Goal: Task Accomplishment & Management: Manage account settings

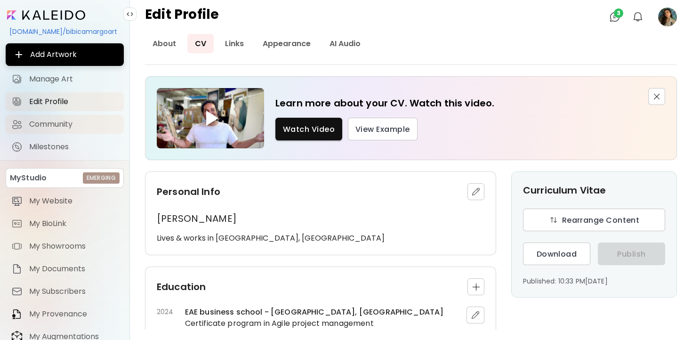
scroll to position [762, 0]
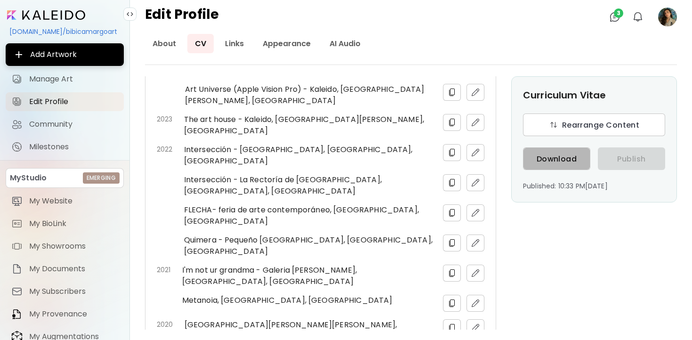
click at [562, 166] on button "Download" at bounding box center [556, 158] width 67 height 23
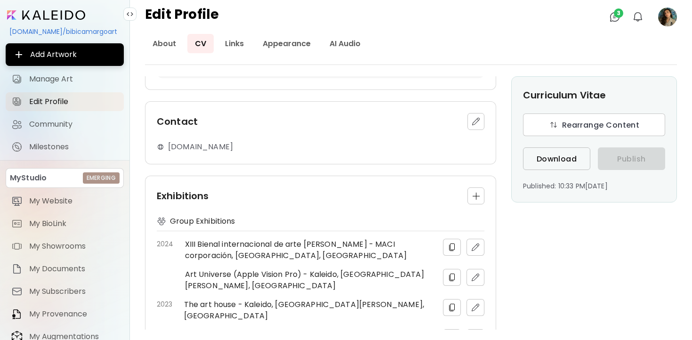
scroll to position [611, 0]
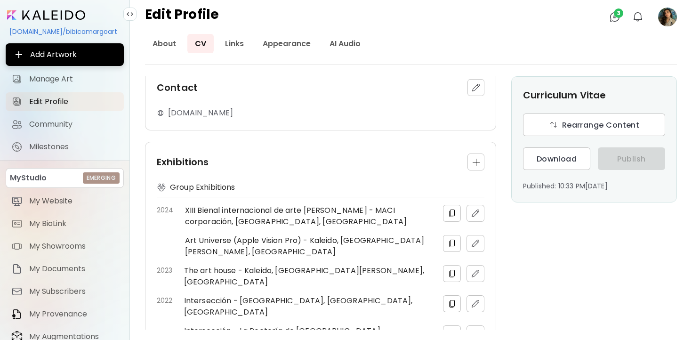
click at [480, 159] on span "button" at bounding box center [476, 162] width 16 height 7
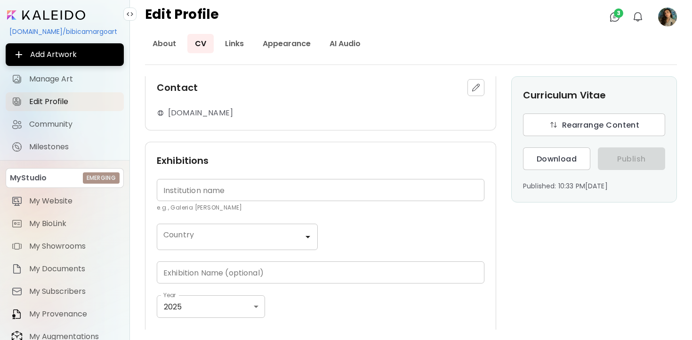
click at [202, 179] on input "text" at bounding box center [321, 190] width 328 height 22
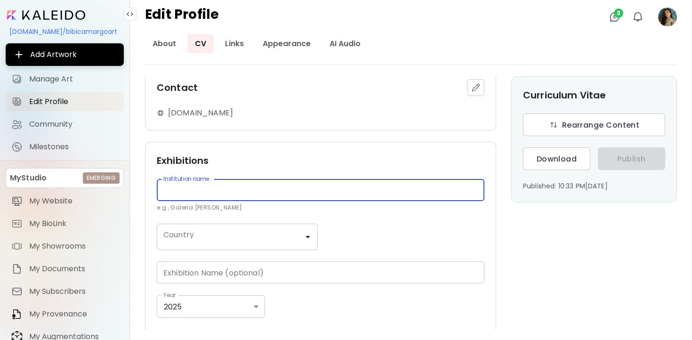
click at [218, 154] on div "Exhibitions" at bounding box center [321, 161] width 328 height 14
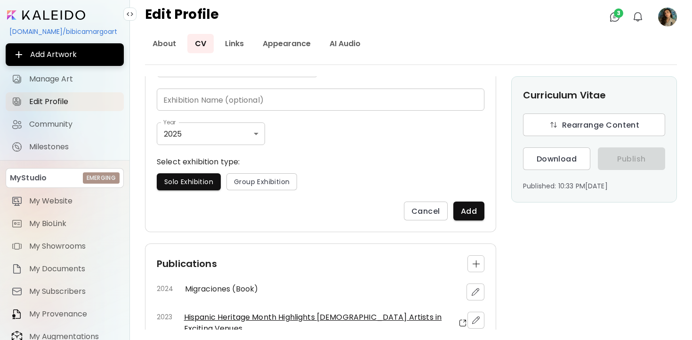
scroll to position [804, 0]
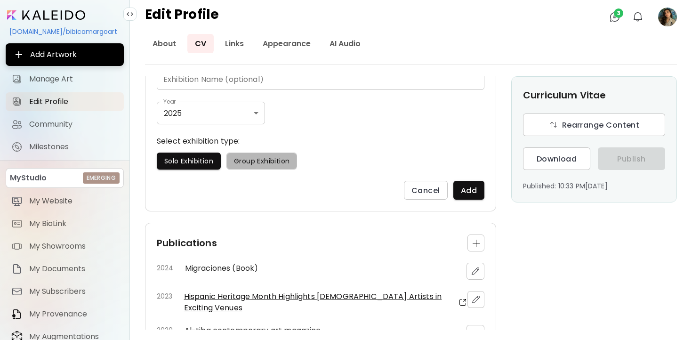
click at [273, 155] on button "Group Exhibition" at bounding box center [262, 161] width 71 height 17
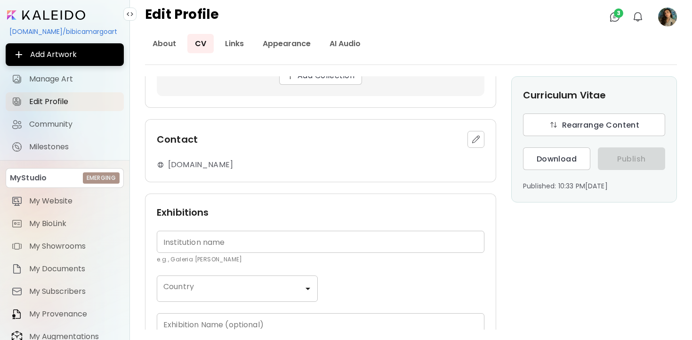
scroll to position [559, 0]
click at [214, 234] on input "text" at bounding box center [321, 242] width 328 height 22
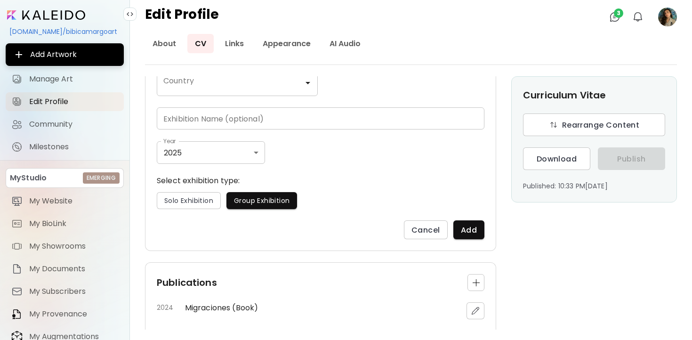
scroll to position [868, 0]
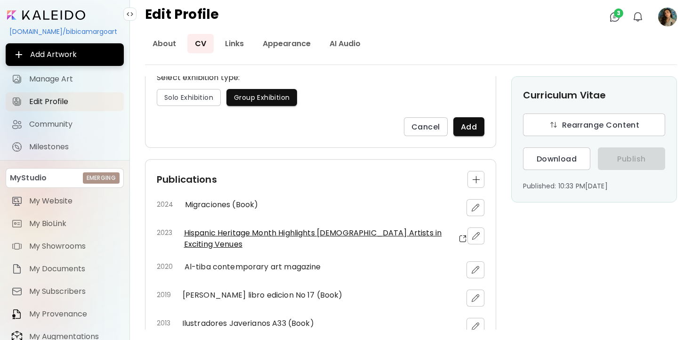
click at [367, 122] on div "Cancel Add" at bounding box center [321, 126] width 328 height 19
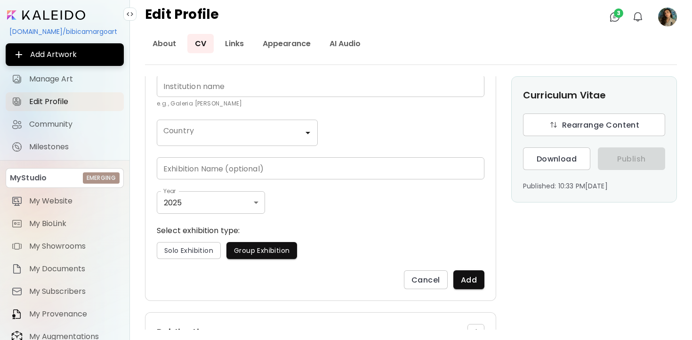
scroll to position [709, 0]
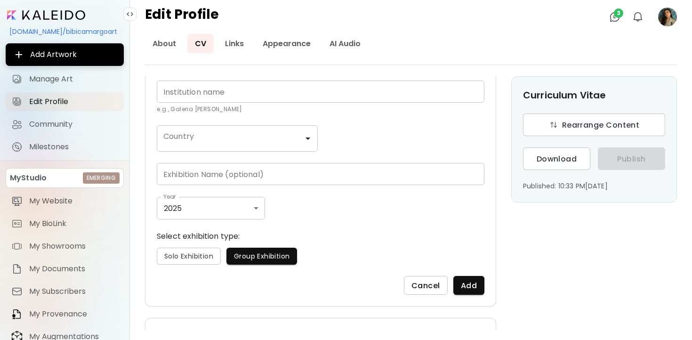
click at [415, 281] on span "Cancel" at bounding box center [426, 286] width 29 height 10
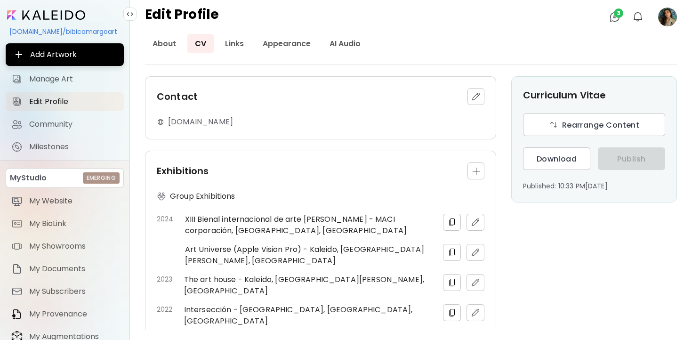
scroll to position [597, 0]
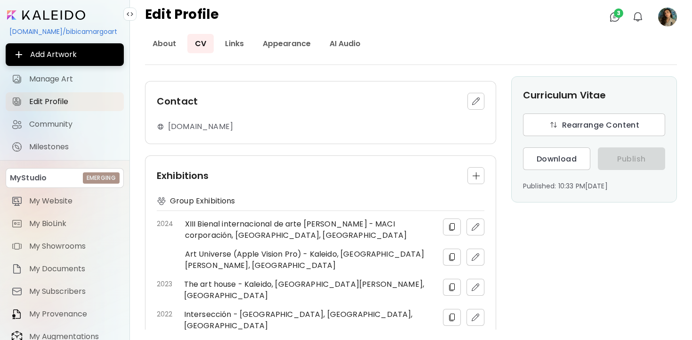
click at [450, 222] on img "button" at bounding box center [451, 226] width 9 height 9
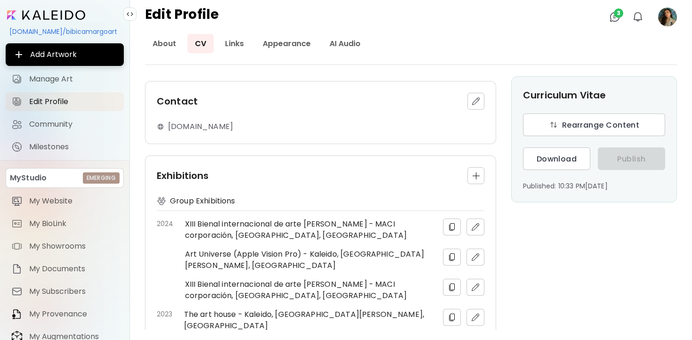
click at [478, 168] on button "button" at bounding box center [476, 175] width 17 height 17
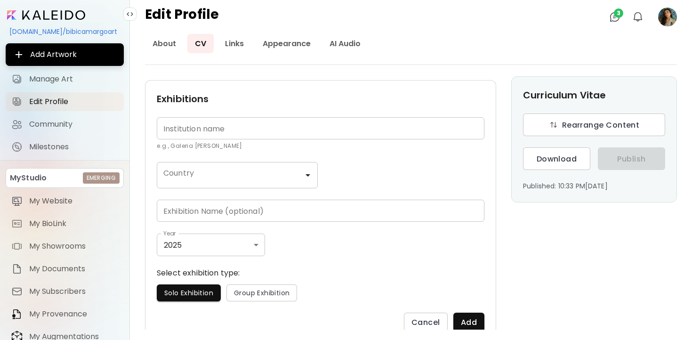
scroll to position [704, 0]
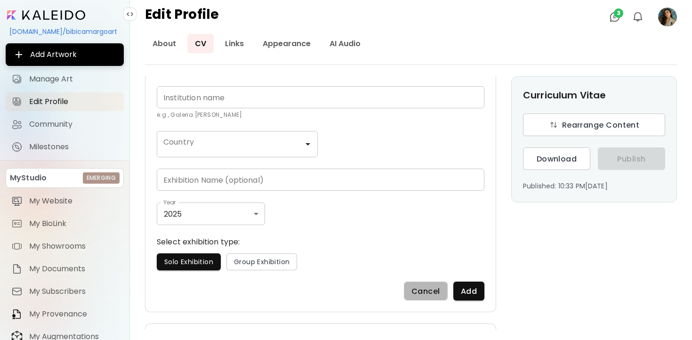
click at [415, 282] on button "Cancel" at bounding box center [426, 291] width 44 height 19
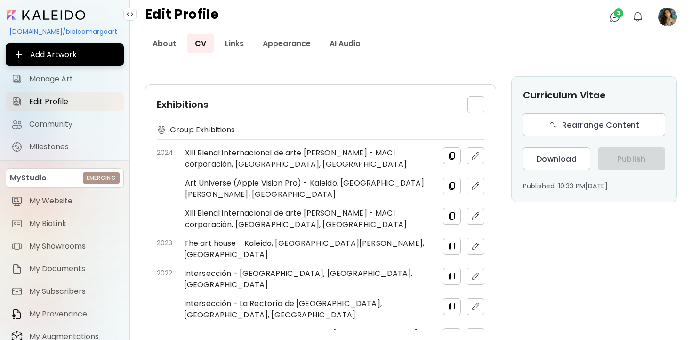
scroll to position [668, 0]
click at [476, 212] on img "button" at bounding box center [475, 216] width 9 height 9
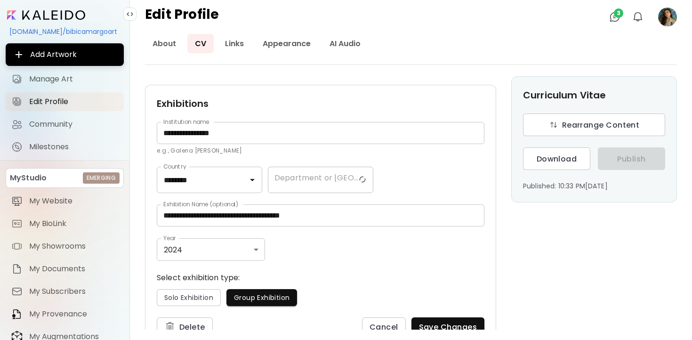
type input "******"
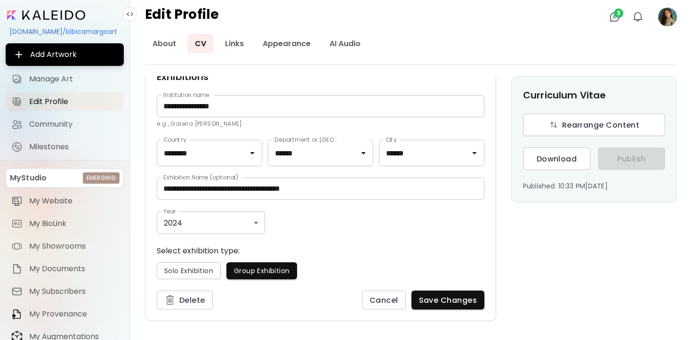
scroll to position [696, 0]
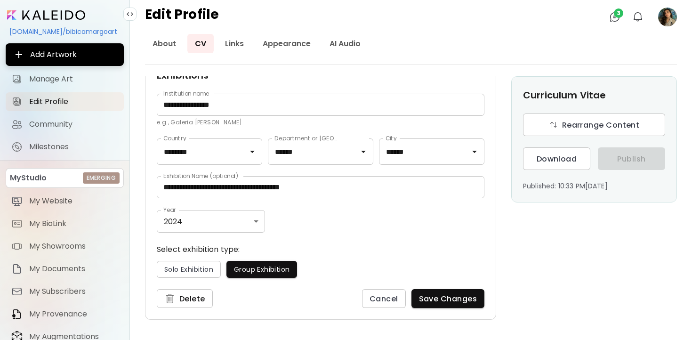
click at [195, 293] on span "Delete" at bounding box center [184, 298] width 41 height 11
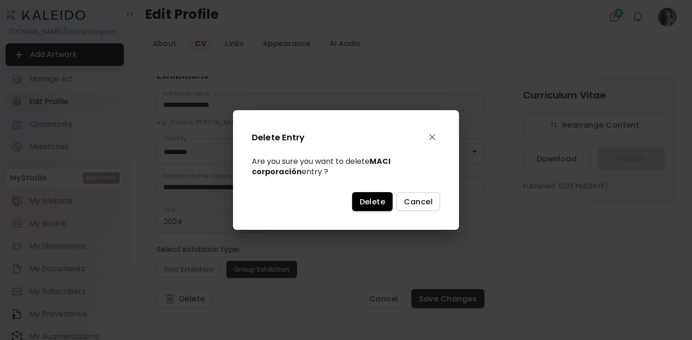
click at [384, 200] on span "Delete" at bounding box center [373, 202] width 26 height 10
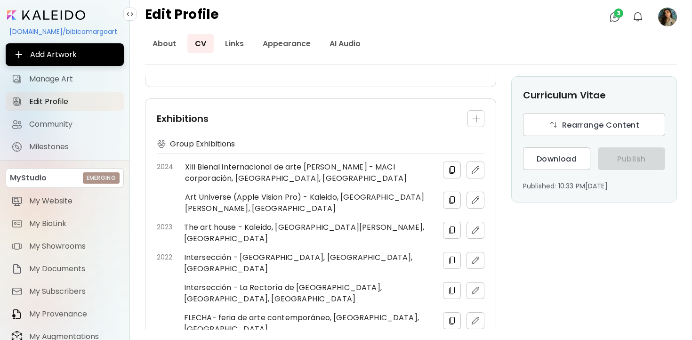
scroll to position [646, 0]
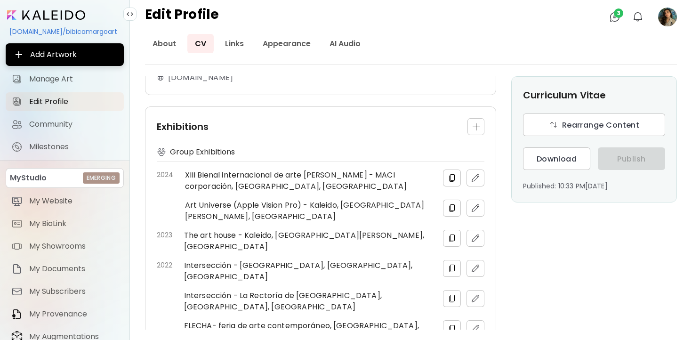
click at [481, 121] on button "button" at bounding box center [476, 126] width 17 height 17
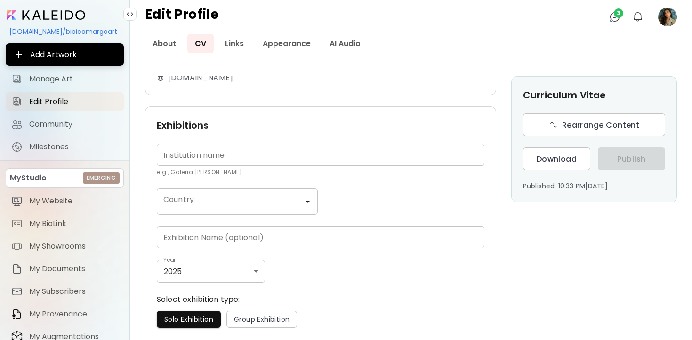
click at [247, 144] on input "text" at bounding box center [321, 155] width 328 height 22
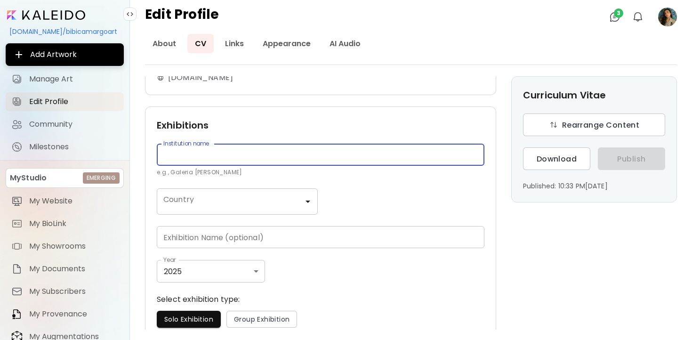
paste input "**********"
type input "**********"
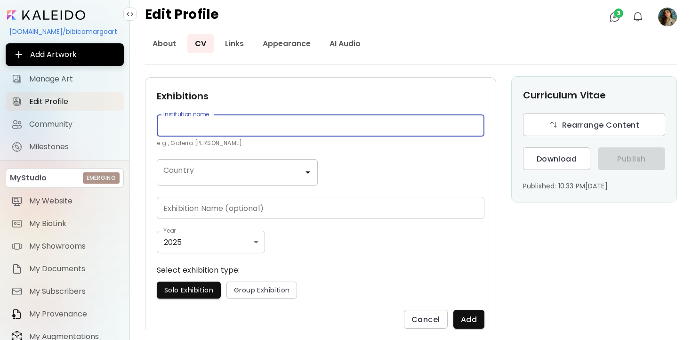
scroll to position [696, 0]
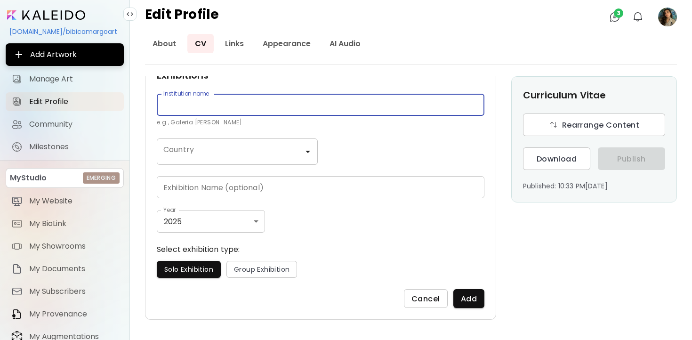
click at [416, 293] on button "Cancel" at bounding box center [426, 298] width 44 height 19
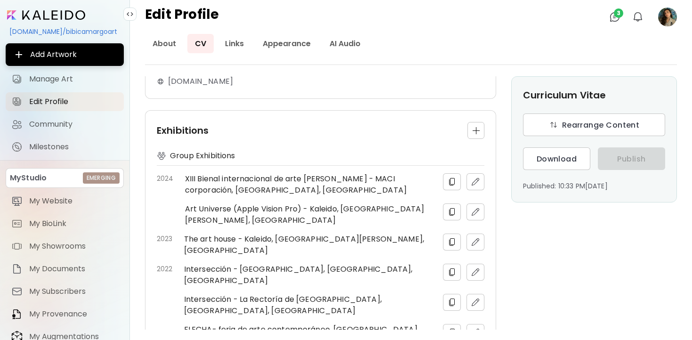
scroll to position [643, 0]
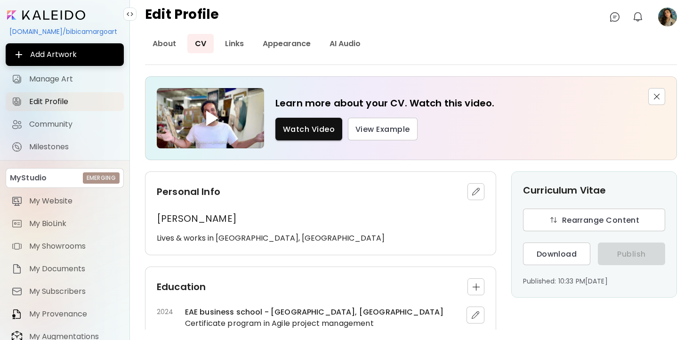
click at [670, 16] on image at bounding box center [667, 17] width 19 height 19
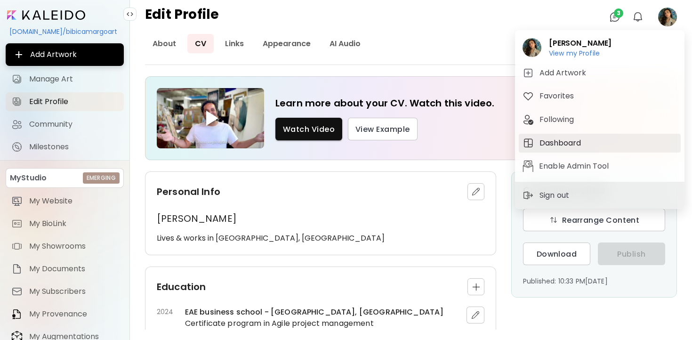
click at [557, 140] on h5 "Dashboard" at bounding box center [562, 143] width 44 height 11
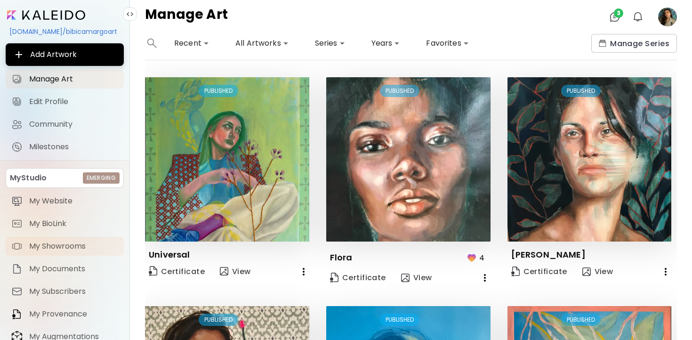
click at [51, 246] on span "My Showrooms" at bounding box center [73, 246] width 89 height 9
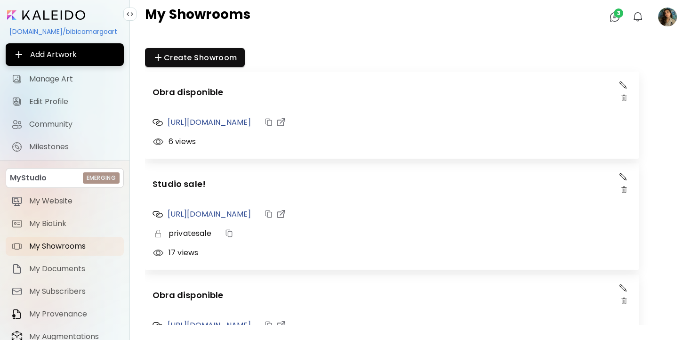
click at [622, 83] on img "button" at bounding box center [623, 84] width 7 height 7
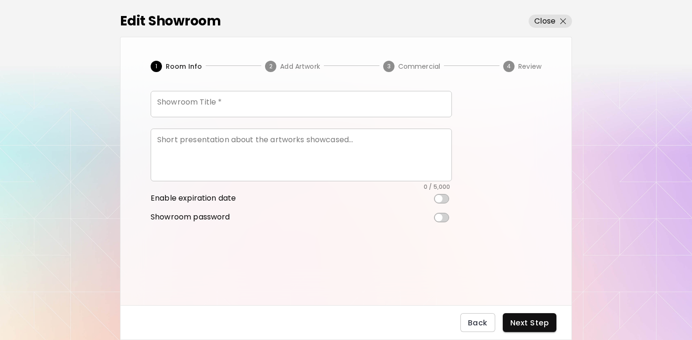
type input "**********"
click at [527, 324] on span "Next Step" at bounding box center [530, 323] width 39 height 10
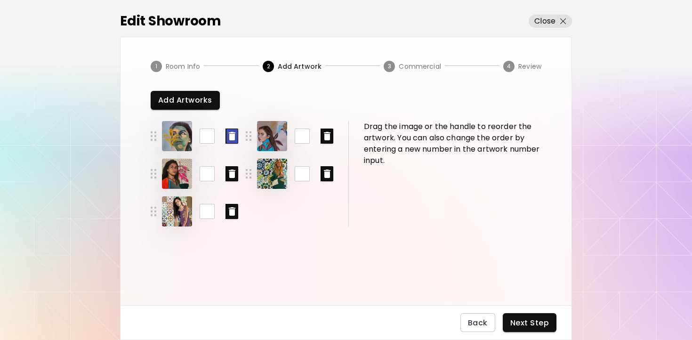
click at [231, 135] on icon "button" at bounding box center [232, 136] width 7 height 8
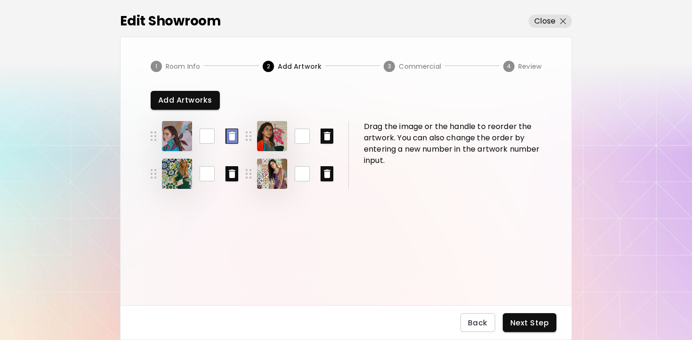
click at [233, 138] on icon "button" at bounding box center [232, 136] width 7 height 8
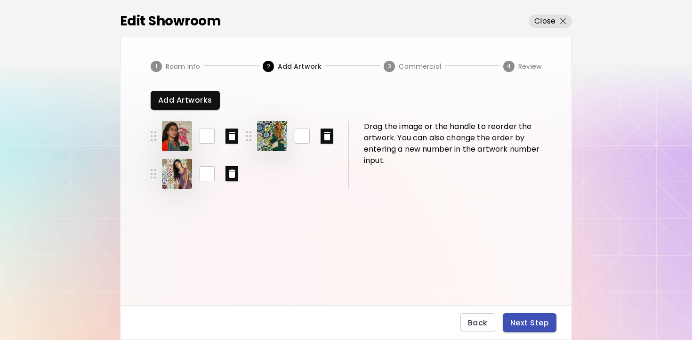
click at [520, 326] on span "Next Step" at bounding box center [530, 323] width 39 height 10
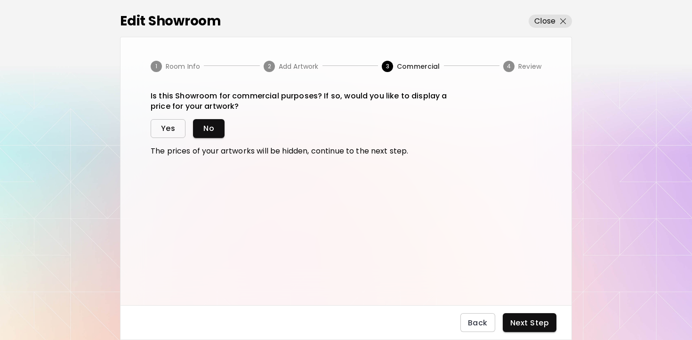
click at [163, 132] on span "Yes" at bounding box center [168, 128] width 14 height 10
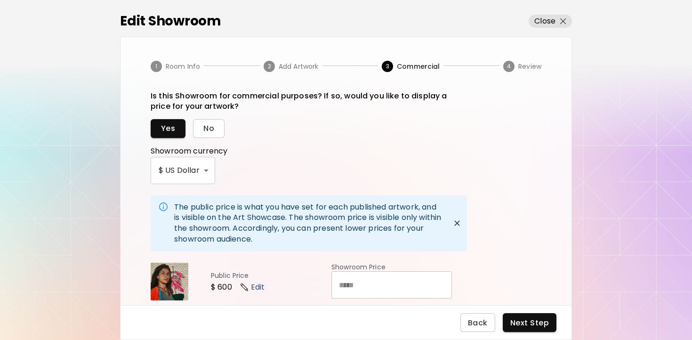
scroll to position [55, 0]
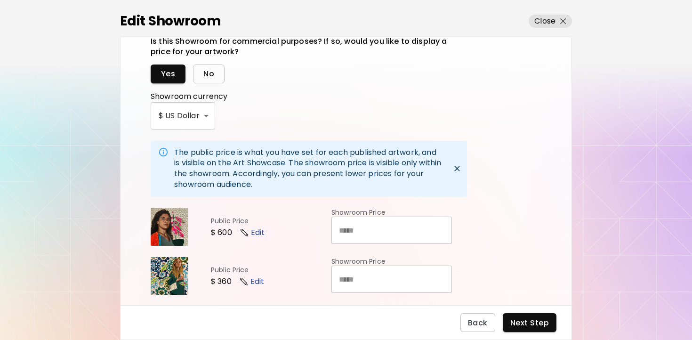
click at [206, 73] on span "No" at bounding box center [208, 74] width 11 height 10
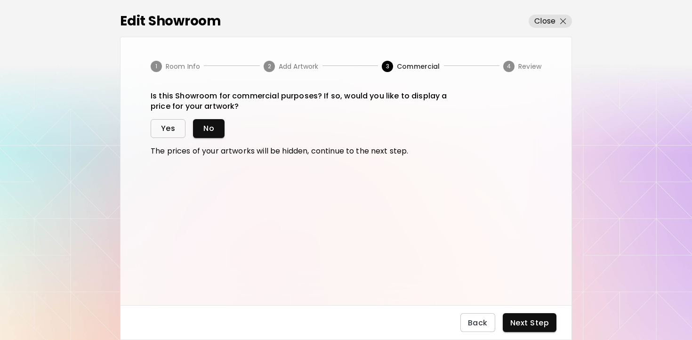
click at [169, 131] on span "Yes" at bounding box center [168, 128] width 14 height 10
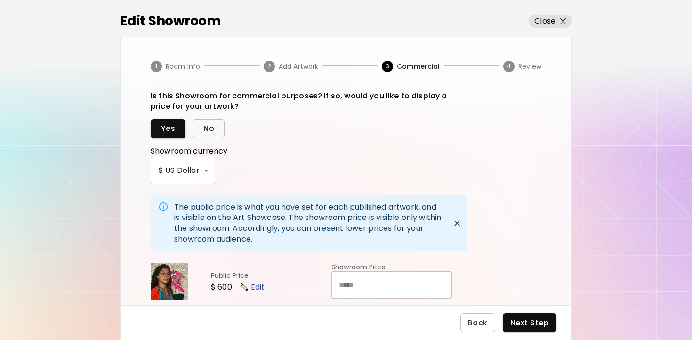
click at [217, 132] on button "No" at bounding box center [209, 128] width 32 height 19
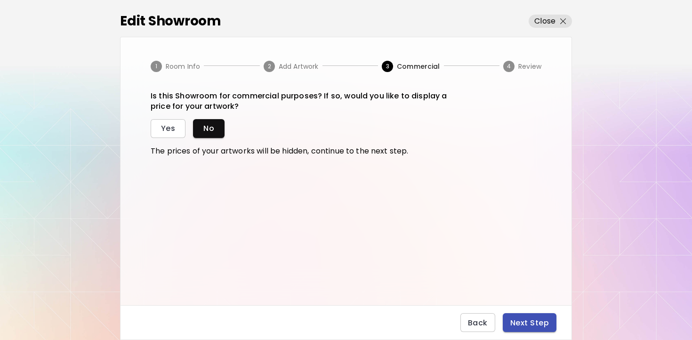
click at [516, 324] on span "Next Step" at bounding box center [530, 323] width 39 height 10
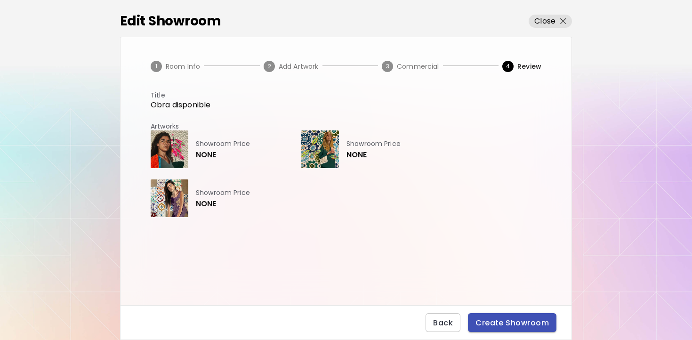
click at [516, 324] on span "Create Showroom" at bounding box center [512, 323] width 73 height 10
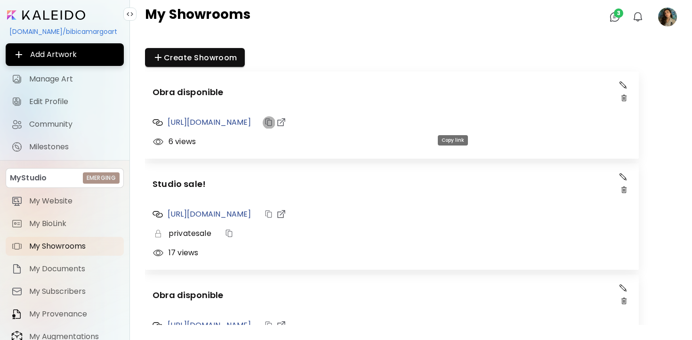
click at [273, 123] on img "button" at bounding box center [269, 122] width 8 height 8
click at [251, 121] on h5 "https://www.kaleido.art/bibicamargoart/showroom/obra-disponible-3" at bounding box center [209, 122] width 83 height 10
click at [285, 124] on img "button" at bounding box center [281, 122] width 8 height 8
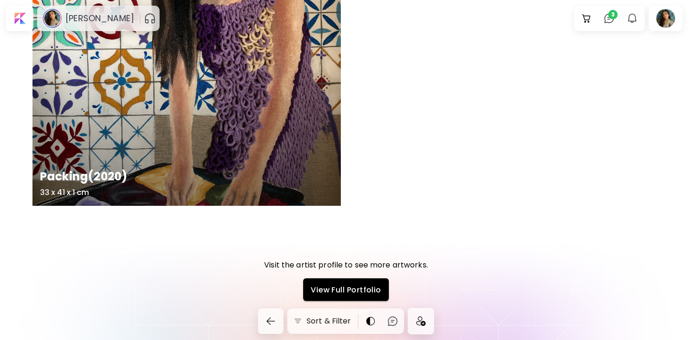
scroll to position [530, 0]
